Goal: Task Accomplishment & Management: Use online tool/utility

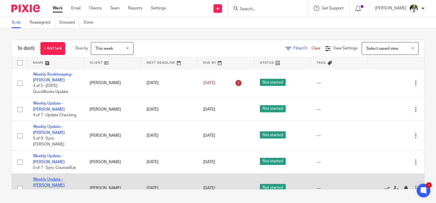
click at [60, 177] on link "Weekly Update - [PERSON_NAME]" at bounding box center [49, 182] width 32 height 10
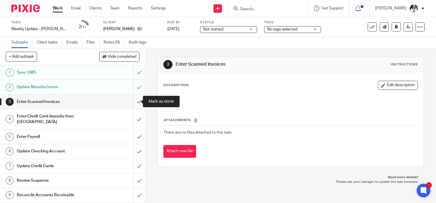
click at [132, 102] on input "submit" at bounding box center [72, 102] width 145 height 14
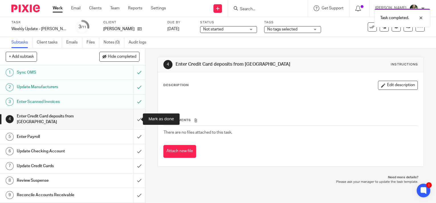
click at [136, 117] on input "submit" at bounding box center [72, 119] width 145 height 20
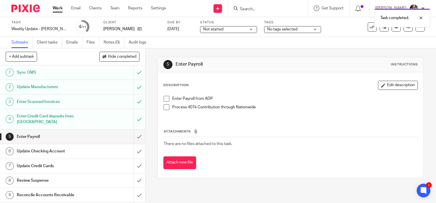
click at [164, 99] on span at bounding box center [167, 99] width 6 height 6
click at [164, 109] on span at bounding box center [167, 107] width 6 height 6
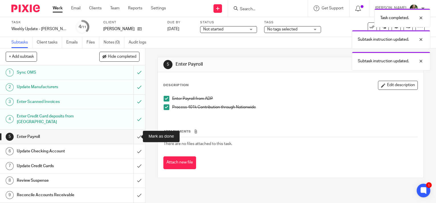
click at [135, 136] on input "submit" at bounding box center [72, 137] width 145 height 14
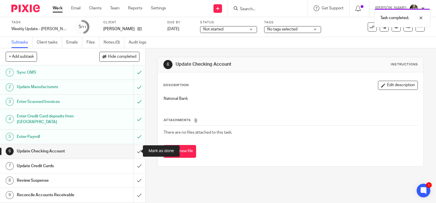
click at [133, 150] on input "submit" at bounding box center [72, 151] width 145 height 14
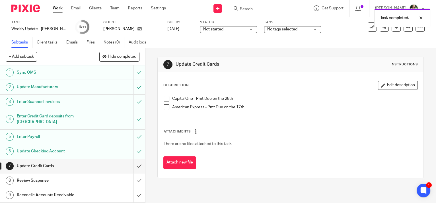
click at [166, 99] on span at bounding box center [167, 99] width 6 height 6
click at [164, 109] on span at bounding box center [167, 107] width 6 height 6
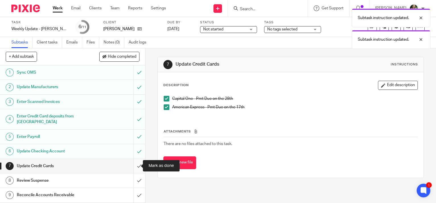
click at [132, 164] on input "submit" at bounding box center [72, 166] width 145 height 14
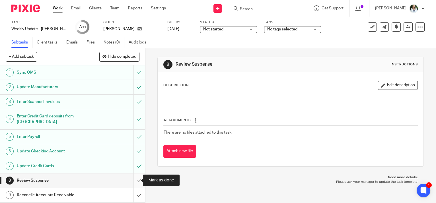
click at [132, 179] on input "submit" at bounding box center [72, 180] width 145 height 14
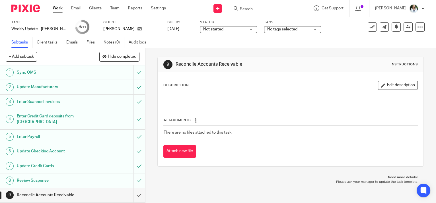
scroll to position [28, 0]
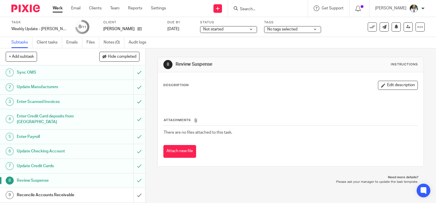
click at [26, 179] on h1 "Review Suspense" at bounding box center [54, 180] width 74 height 9
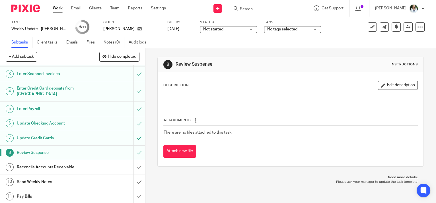
click at [40, 180] on h1 "Send Weekly Notes" at bounding box center [54, 182] width 74 height 9
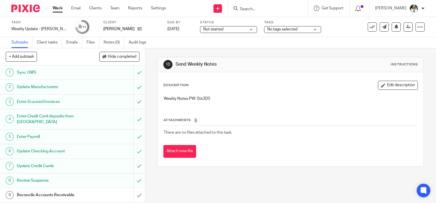
click at [203, 99] on p "Weekly Notes PW: Stx3D5" at bounding box center [291, 99] width 254 height 6
copy p "Stx3D5"
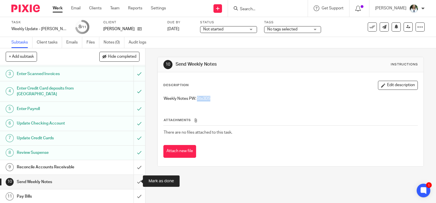
click at [132, 177] on input "submit" at bounding box center [72, 182] width 145 height 14
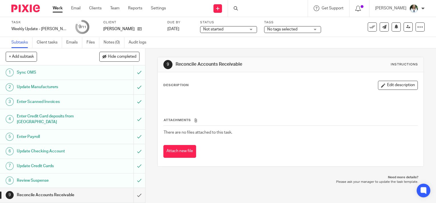
scroll to position [28, 0]
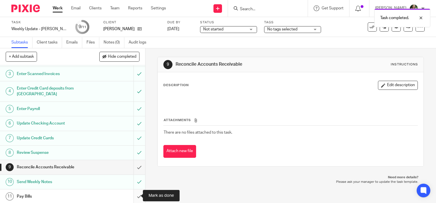
click at [133, 195] on input "submit" at bounding box center [72, 196] width 145 height 14
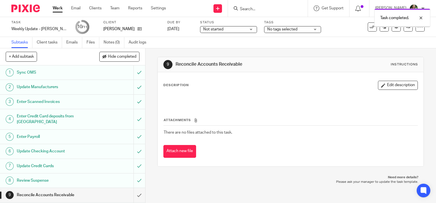
click at [59, 9] on link "Work" at bounding box center [58, 8] width 10 height 6
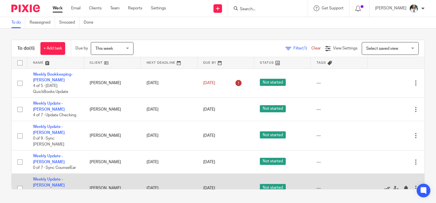
click at [384, 186] on icon at bounding box center [387, 189] width 6 height 6
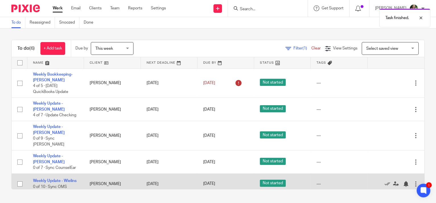
click at [413, 181] on div at bounding box center [416, 184] width 6 height 6
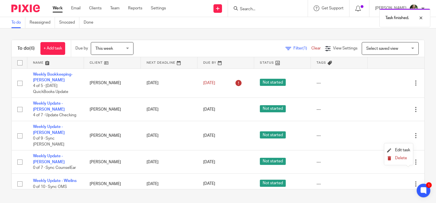
click at [395, 157] on span "Delete" at bounding box center [401, 158] width 12 height 4
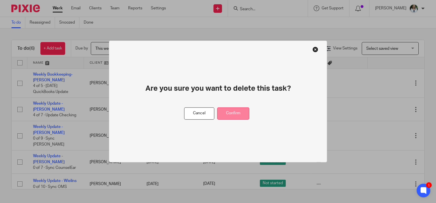
click at [232, 115] on button "Confirm" at bounding box center [233, 113] width 32 height 12
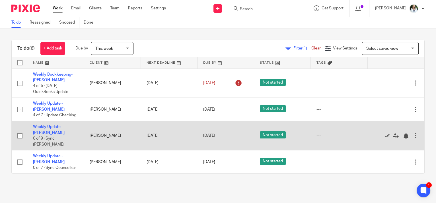
click at [413, 133] on div at bounding box center [416, 136] width 6 height 6
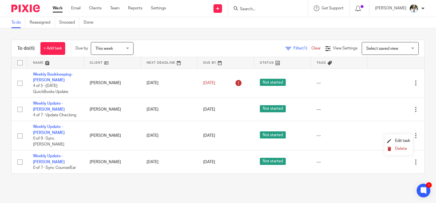
click at [398, 148] on span "Delete" at bounding box center [401, 149] width 12 height 4
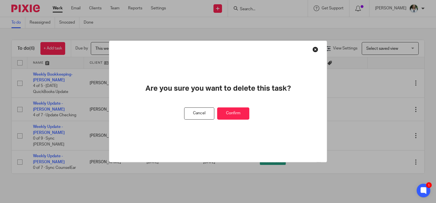
drag, startPoint x: 238, startPoint y: 113, endPoint x: 251, endPoint y: 7, distance: 107.2
click at [237, 112] on button "Confirm" at bounding box center [233, 113] width 32 height 12
